Goal: Information Seeking & Learning: Check status

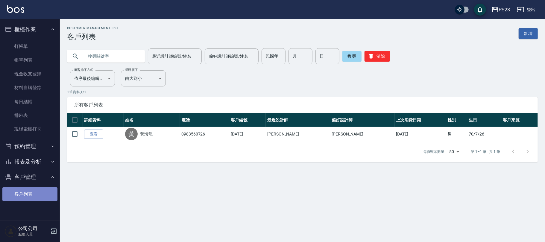
click at [28, 188] on link "客戶列表" at bounding box center [29, 194] width 55 height 14
click at [99, 52] on input "text" at bounding box center [112, 56] width 56 height 16
type input "[PERSON_NAME]"
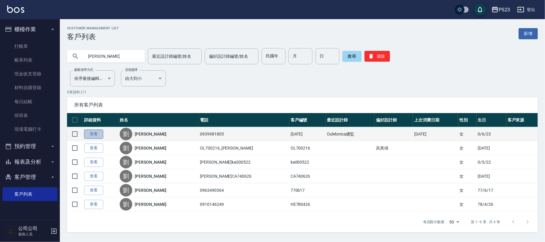
click at [89, 130] on link "查看" at bounding box center [93, 134] width 19 height 9
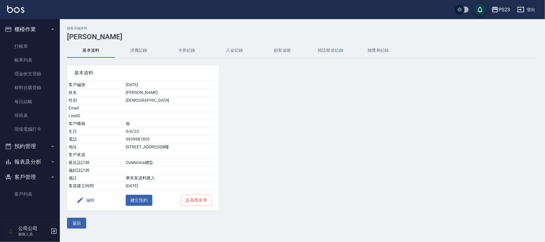
click at [134, 51] on button "消費記錄" at bounding box center [139, 50] width 48 height 14
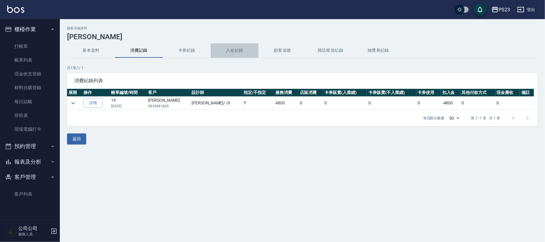
click at [224, 47] on button "入金紀錄" at bounding box center [235, 50] width 48 height 14
